Goal: Task Accomplishment & Management: Use online tool/utility

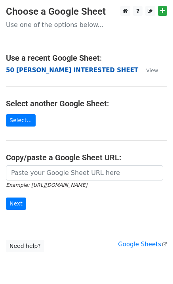
click at [38, 69] on strong "50 KEVIN INTERESTED SHEET" at bounding box center [72, 70] width 132 height 7
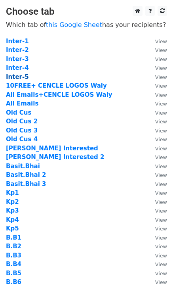
click at [20, 78] on strong "Inter-5" at bounding box center [17, 76] width 23 height 7
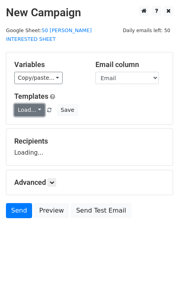
click at [28, 104] on link "Load..." at bounding box center [29, 110] width 31 height 12
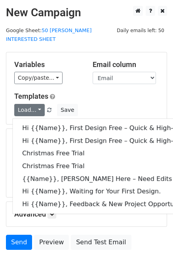
click at [89, 92] on h5 "Templates" at bounding box center [86, 96] width 145 height 9
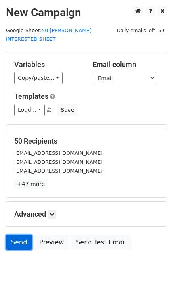
click at [21, 235] on link "Send" at bounding box center [19, 242] width 26 height 15
